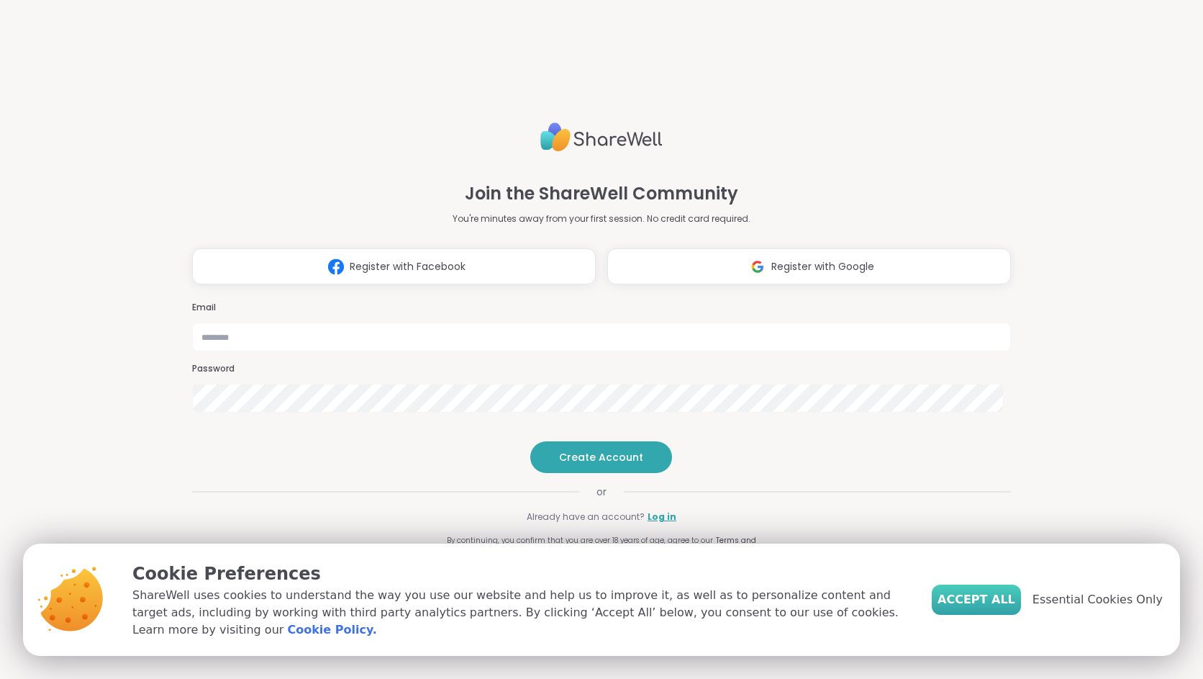
click at [971, 598] on span "Accept All" at bounding box center [977, 599] width 78 height 17
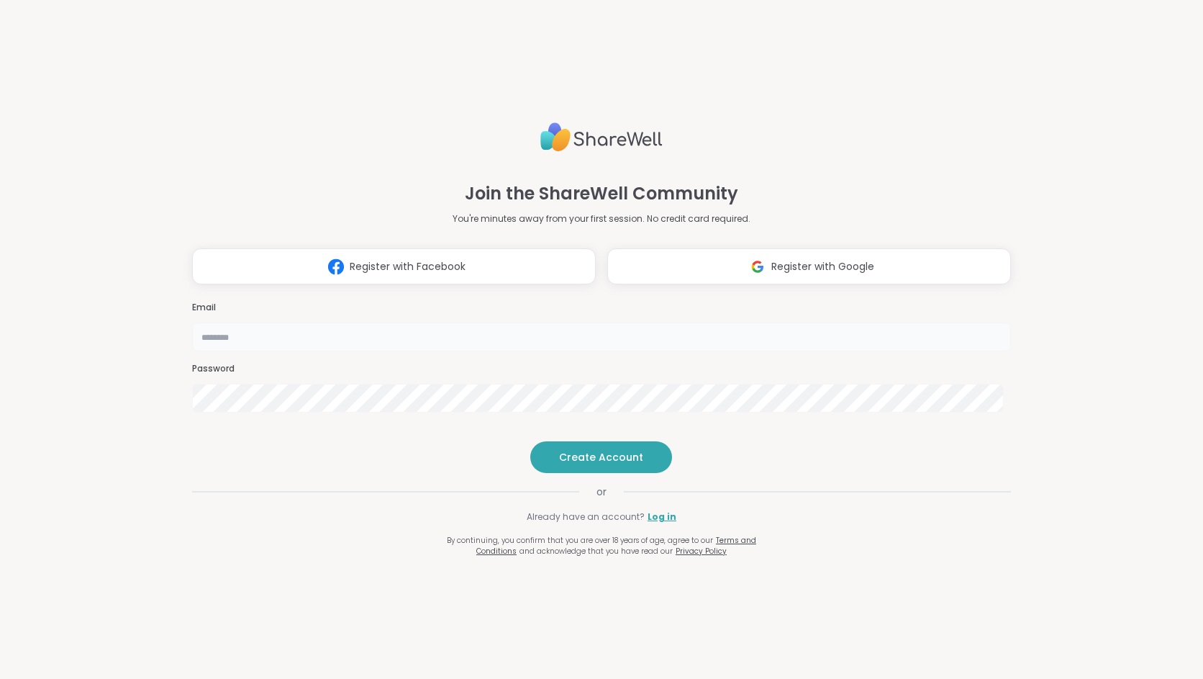
click at [662, 322] on input "email" at bounding box center [601, 336] width 819 height 29
type input "**********"
click at [604, 464] on span "Create Account" at bounding box center [601, 457] width 84 height 14
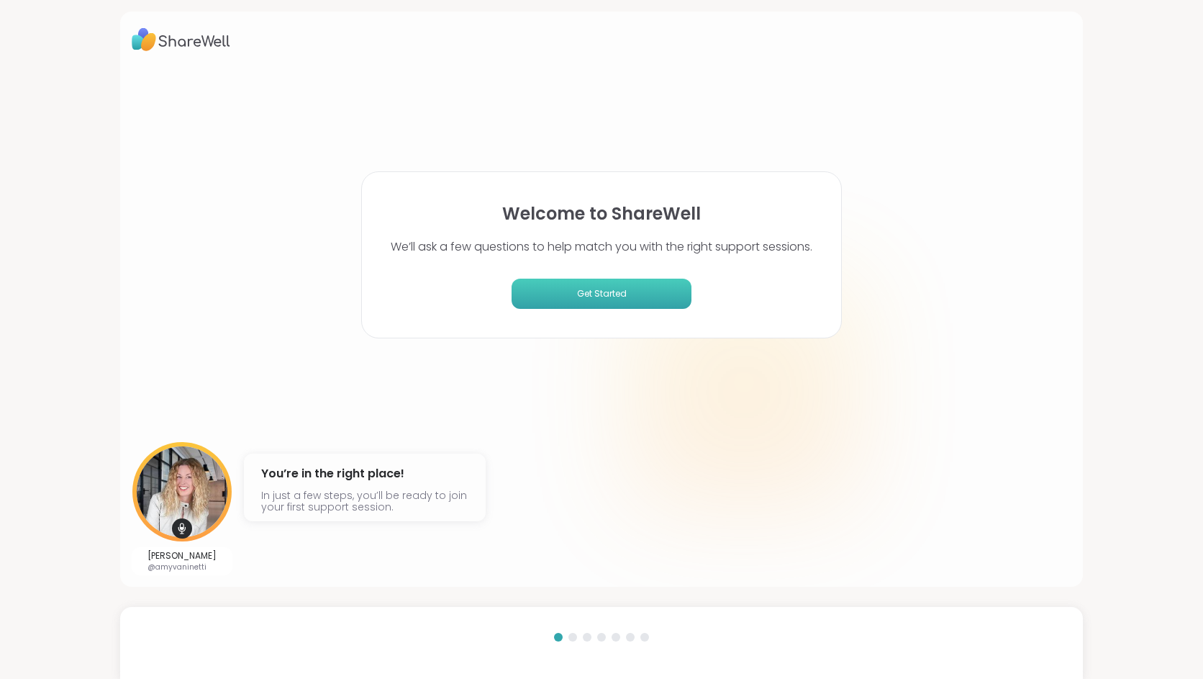
click at [599, 294] on span "Get Started" at bounding box center [601, 293] width 168 height 13
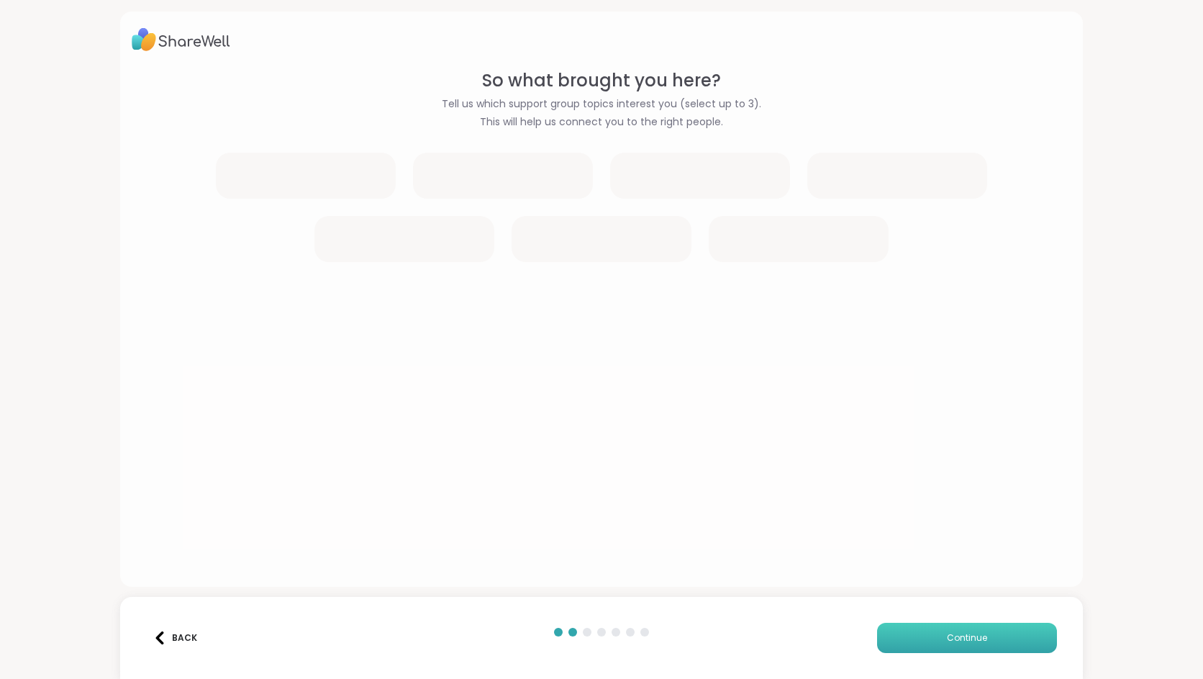
click at [953, 638] on span "Continue" at bounding box center [967, 637] width 40 height 13
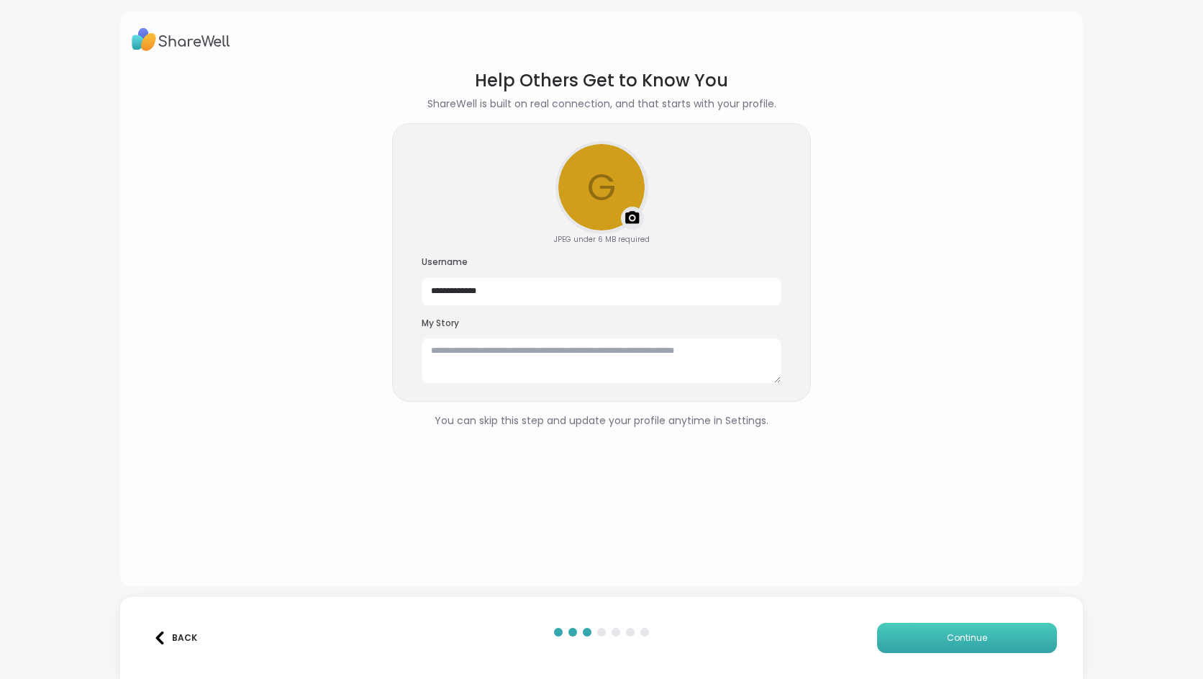
click at [959, 637] on span "Continue" at bounding box center [967, 637] width 40 height 13
click at [956, 638] on span "Continue" at bounding box center [967, 637] width 40 height 13
click at [958, 636] on span "Continue" at bounding box center [967, 637] width 40 height 13
click at [955, 638] on span "Continue" at bounding box center [967, 637] width 40 height 13
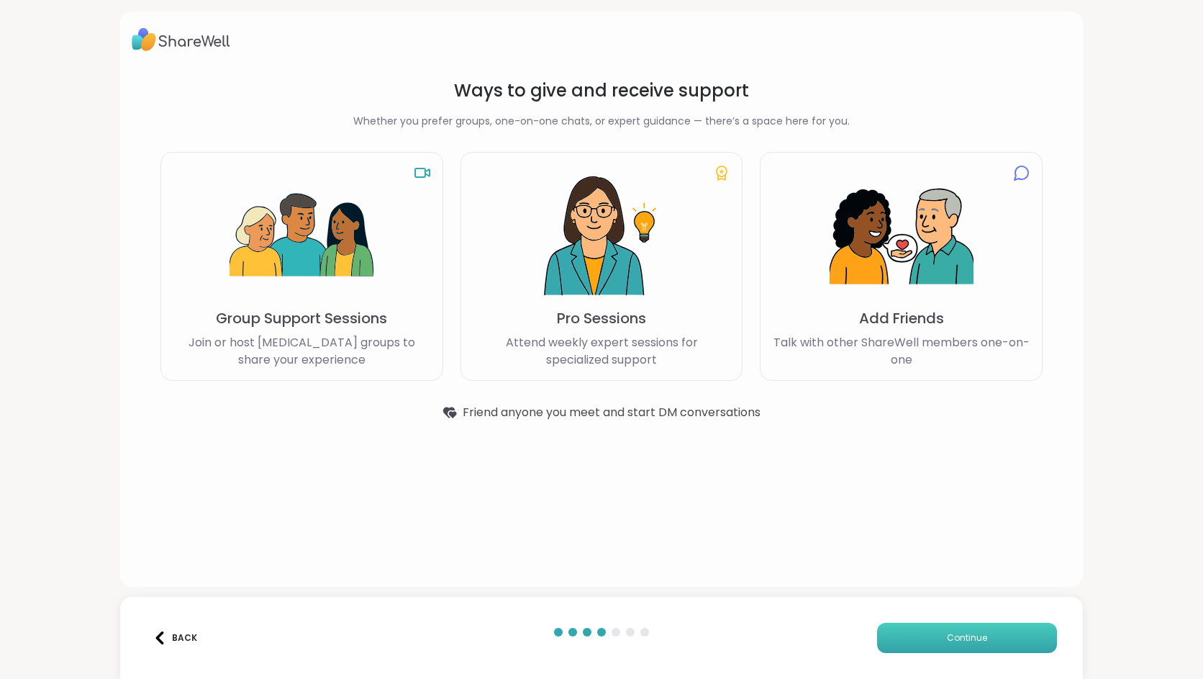
click at [958, 638] on span "Continue" at bounding box center [967, 637] width 40 height 13
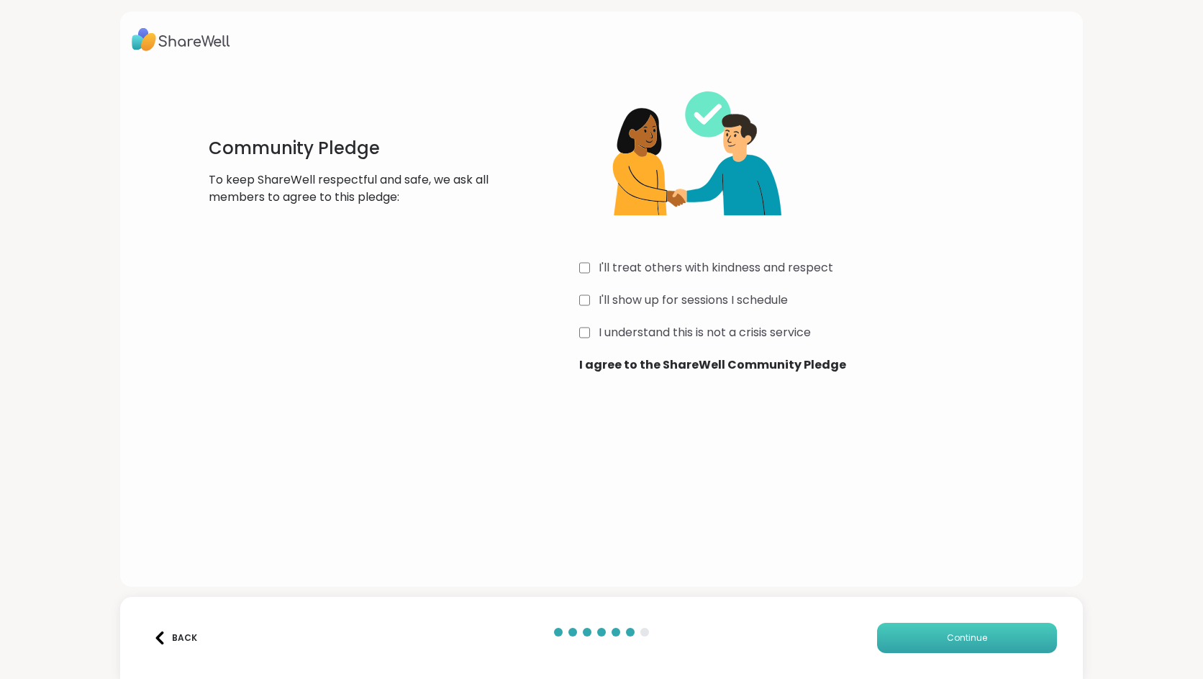
click at [953, 636] on span "Continue" at bounding box center [967, 637] width 40 height 13
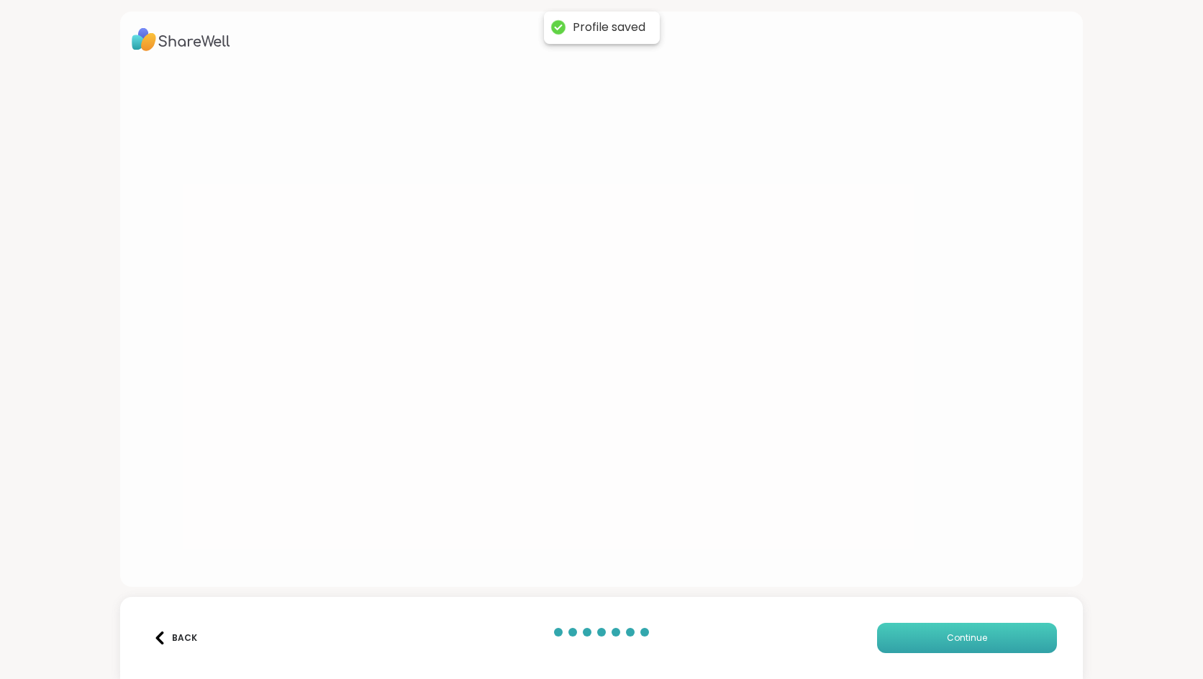
click at [960, 638] on span "Continue" at bounding box center [967, 637] width 40 height 13
